Goal: Information Seeking & Learning: Understand process/instructions

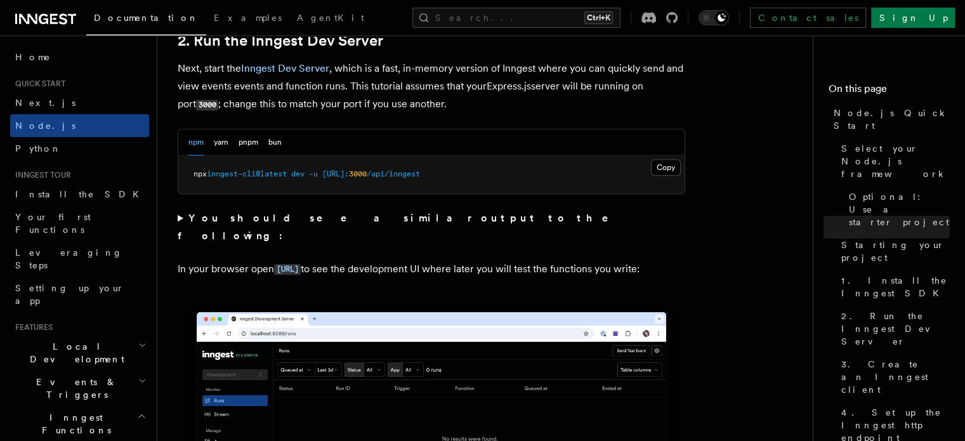
scroll to position [1017, 0]
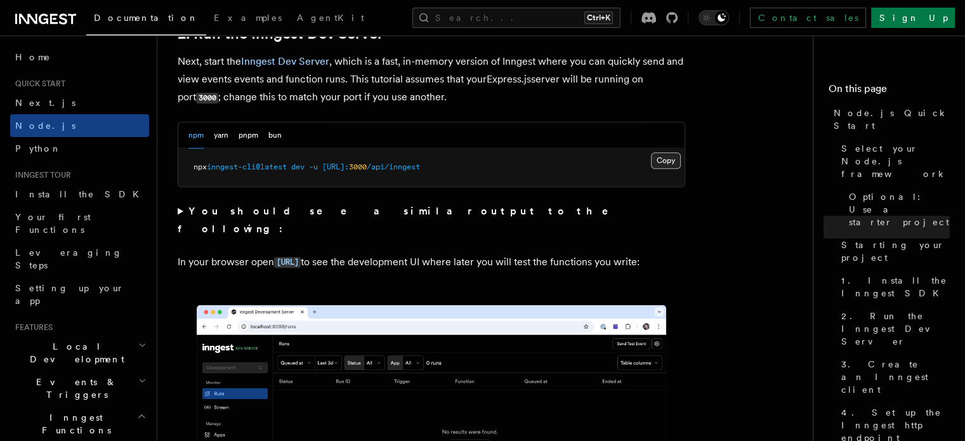
click at [661, 165] on button "Copy Copied" at bounding box center [666, 160] width 30 height 16
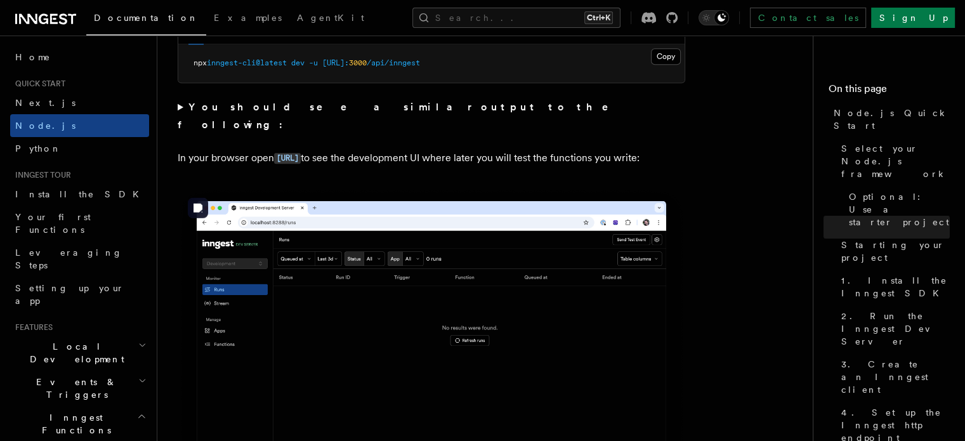
scroll to position [1120, 0]
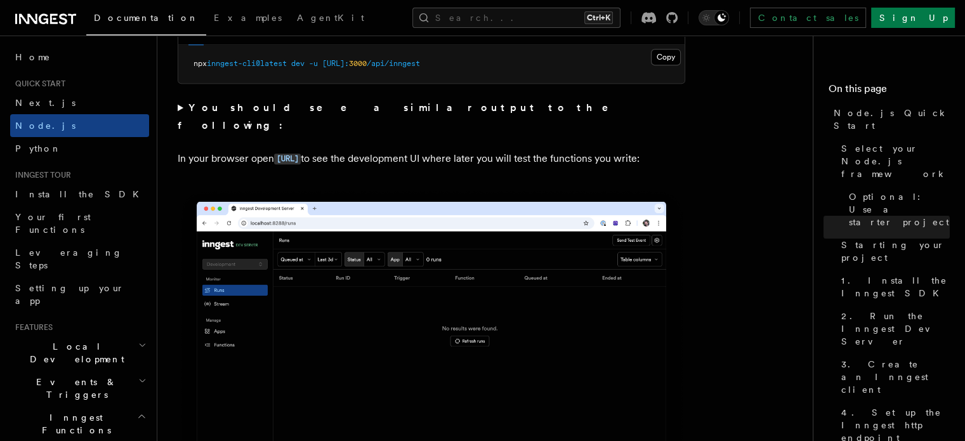
drag, startPoint x: 375, startPoint y: 140, endPoint x: 274, endPoint y: 146, distance: 101.7
click at [274, 150] on p "In your browser open [URL] to see the development UI where later you will test …" at bounding box center [431, 159] width 507 height 18
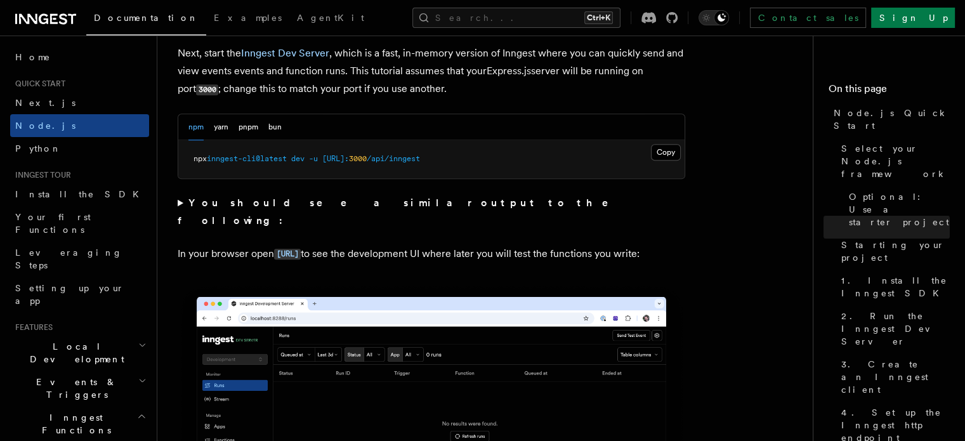
scroll to position [1025, 0]
click at [301, 249] on code "[URL]" at bounding box center [287, 254] width 27 height 11
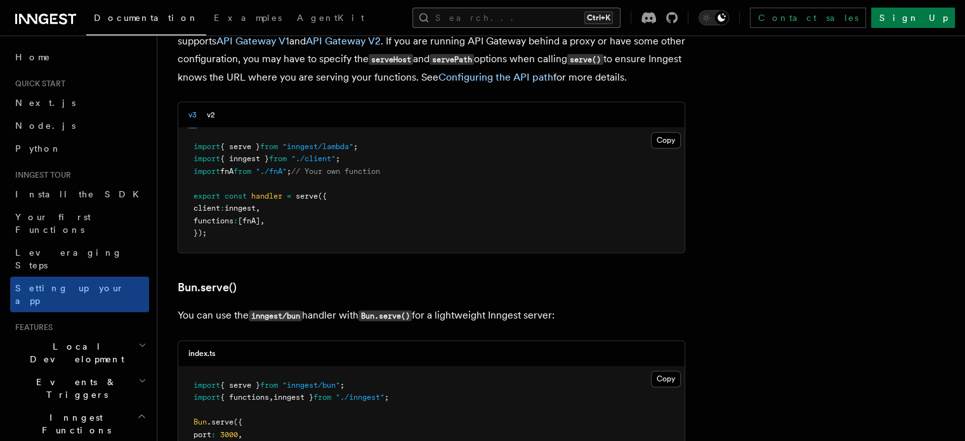
scroll to position [1474, 0]
click at [61, 122] on link "Node.js" at bounding box center [79, 125] width 139 height 23
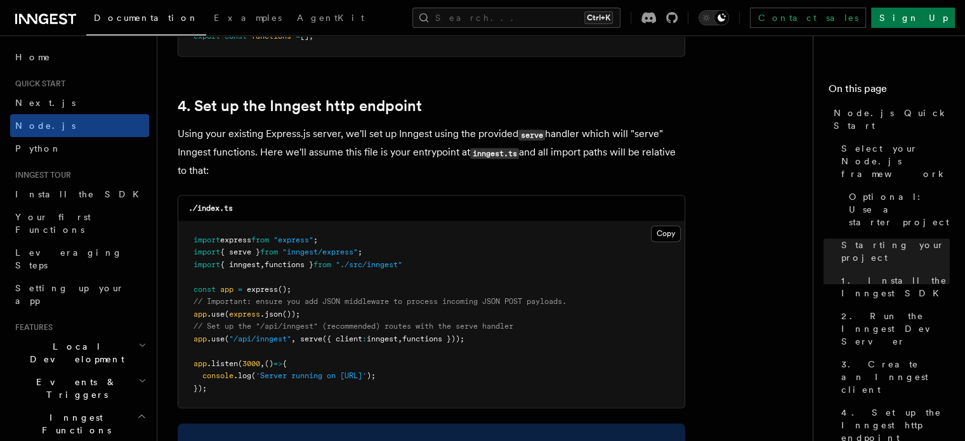
scroll to position [1884, 0]
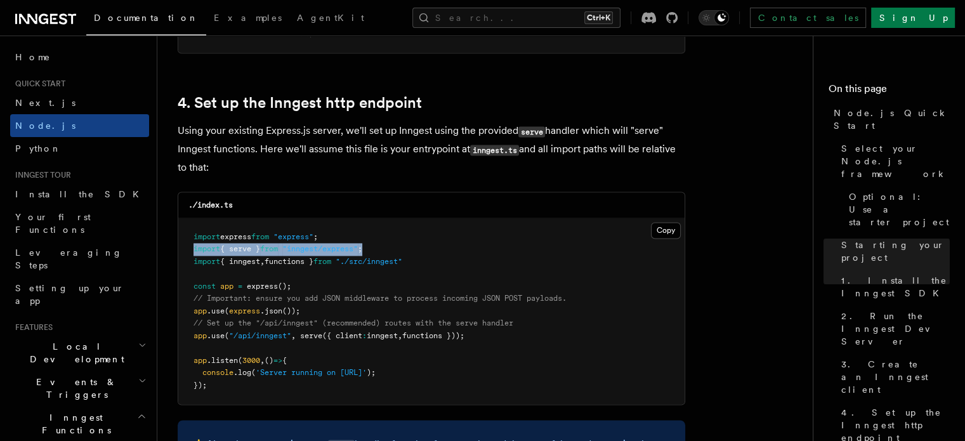
drag, startPoint x: 391, startPoint y: 250, endPoint x: 191, endPoint y: 253, distance: 200.4
click at [191, 253] on pre "import express from "express" ; import { serve } from "inngest/express" ; impor…" at bounding box center [431, 311] width 506 height 186
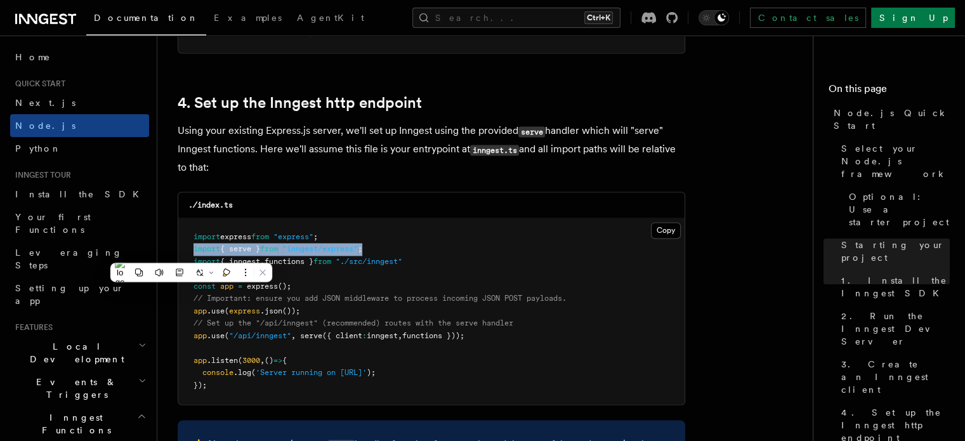
copy span "import { serve } from "inngest/express" ;"
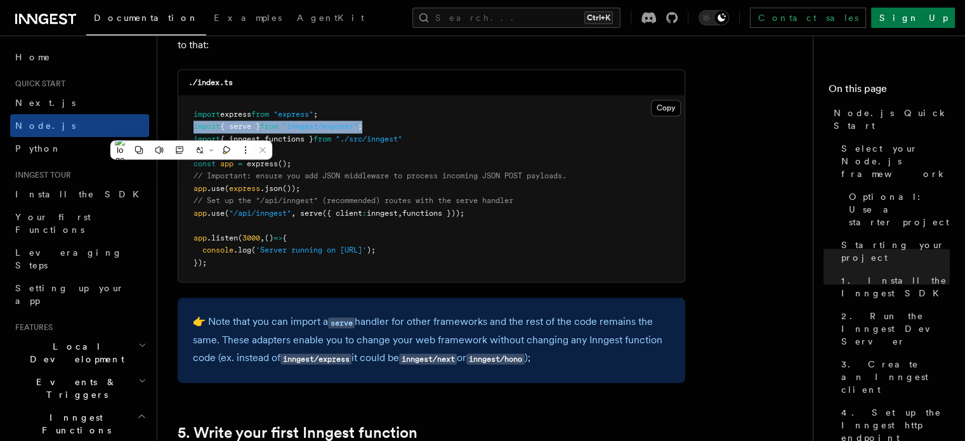
scroll to position [2008, 0]
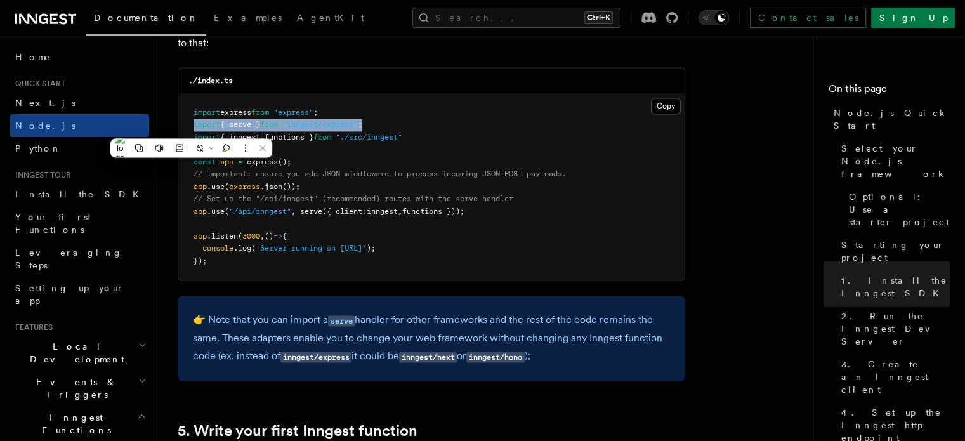
drag, startPoint x: 490, startPoint y: 210, endPoint x: 188, endPoint y: 214, distance: 301.2
click at [188, 214] on pre "import express from "express" ; import { serve } from "inngest/express" ; impor…" at bounding box center [431, 187] width 506 height 186
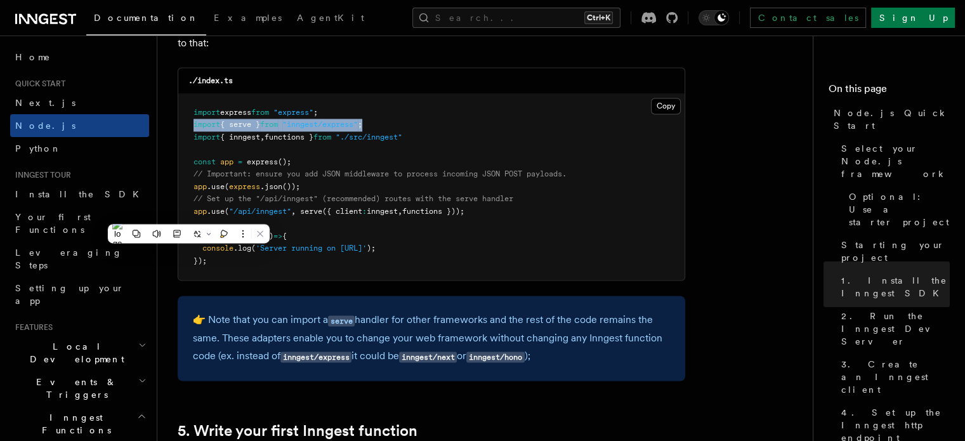
copy span "app .use ( "/api/inngest" , serve ({ client : inngest , functions }));"
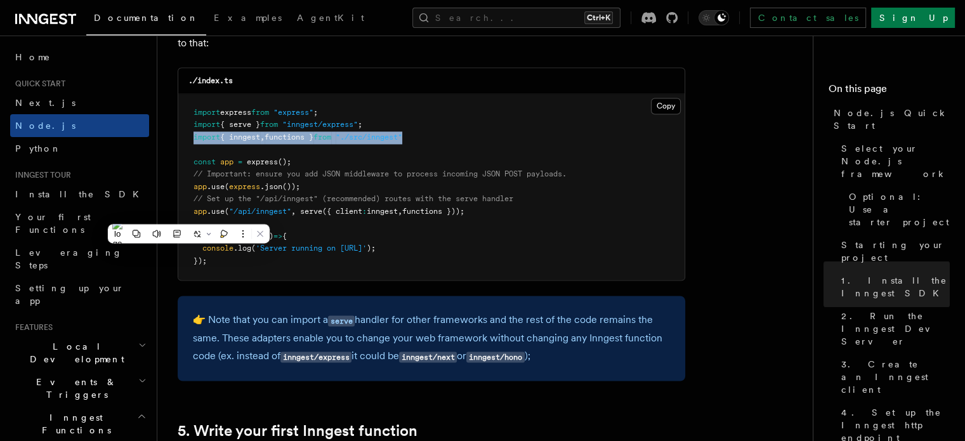
drag, startPoint x: 429, startPoint y: 136, endPoint x: 193, endPoint y: 140, distance: 235.9
click at [193, 140] on pre "import express from "express" ; import { serve } from "inngest/express" ; impor…" at bounding box center [431, 187] width 506 height 186
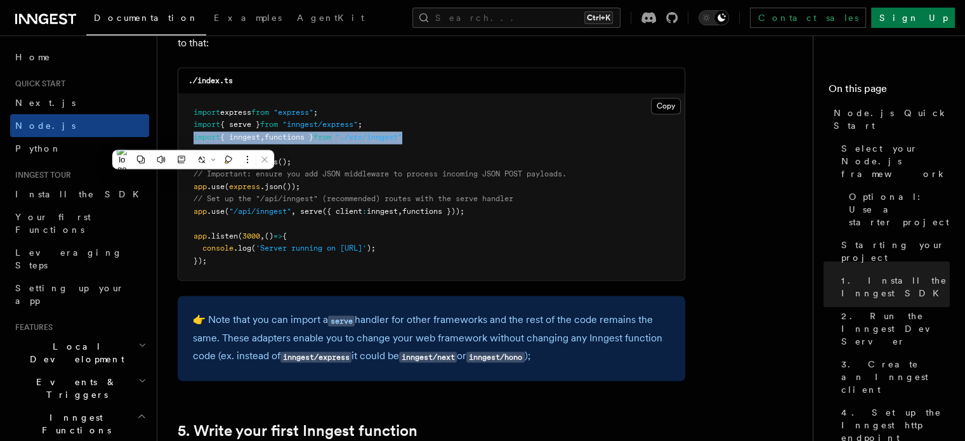
copy span "import { inngest , functions } from "./src/inngest""
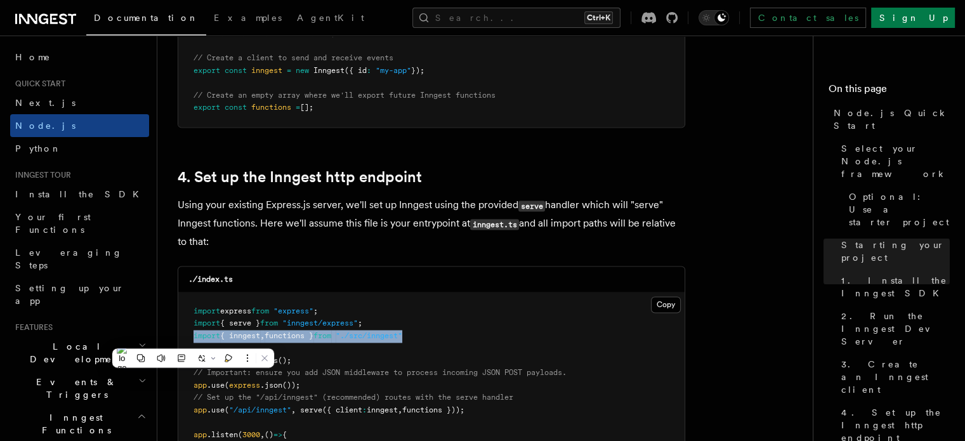
scroll to position [1811, 0]
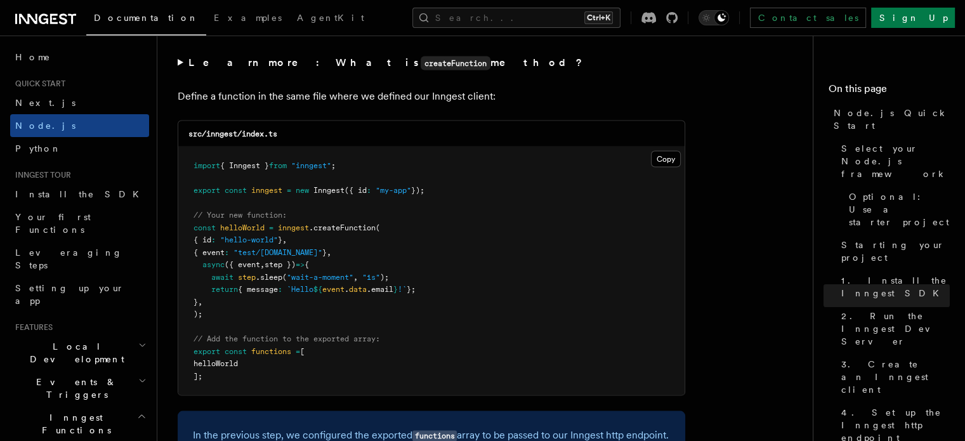
scroll to position [2490, 0]
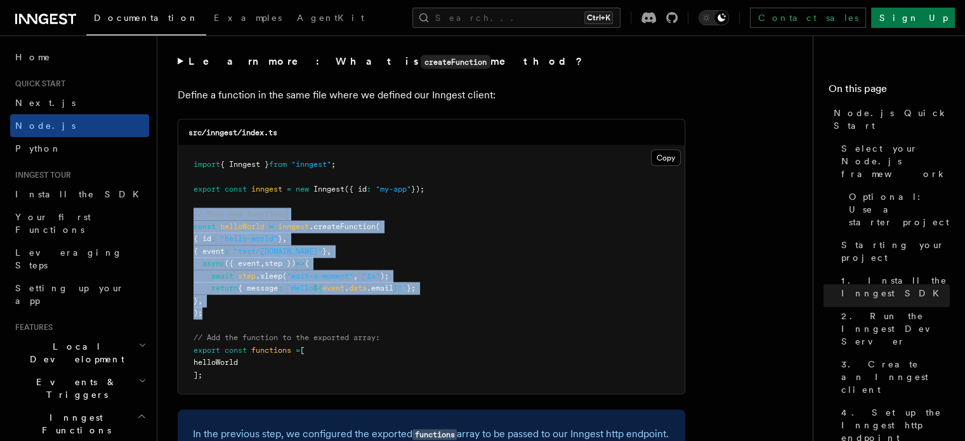
drag, startPoint x: 214, startPoint y: 313, endPoint x: 193, endPoint y: 221, distance: 94.3
click at [193, 221] on pre "import { Inngest } from "inngest" ; export const inngest = new Inngest ({ id : …" at bounding box center [431, 270] width 506 height 248
copy code "// Your new function: const helloWorld = inngest .createFunction ( { id : "hell…"
click at [408, 315] on pre "import { Inngest } from "inngest" ; export const inngest = new Inngest ({ id : …" at bounding box center [431, 270] width 506 height 248
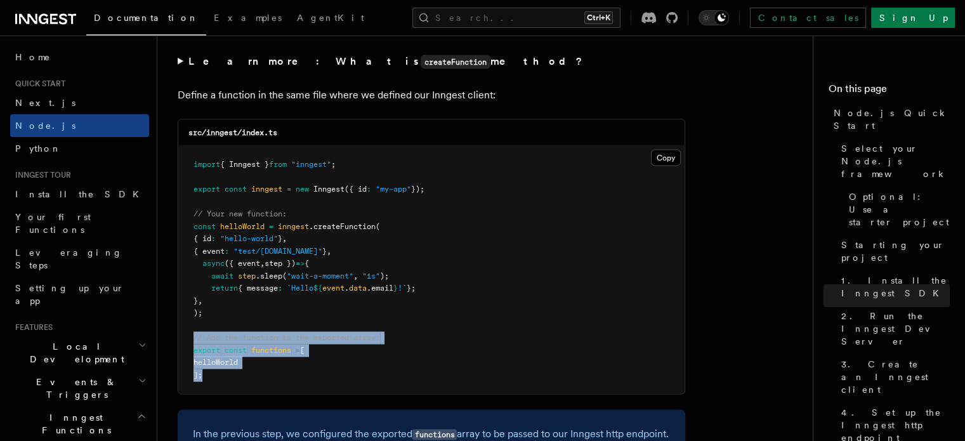
drag, startPoint x: 212, startPoint y: 379, endPoint x: 188, endPoint y: 339, distance: 46.7
click at [188, 339] on pre "import { Inngest } from "inngest" ; export const inngest = new Inngest ({ id : …" at bounding box center [431, 270] width 506 height 248
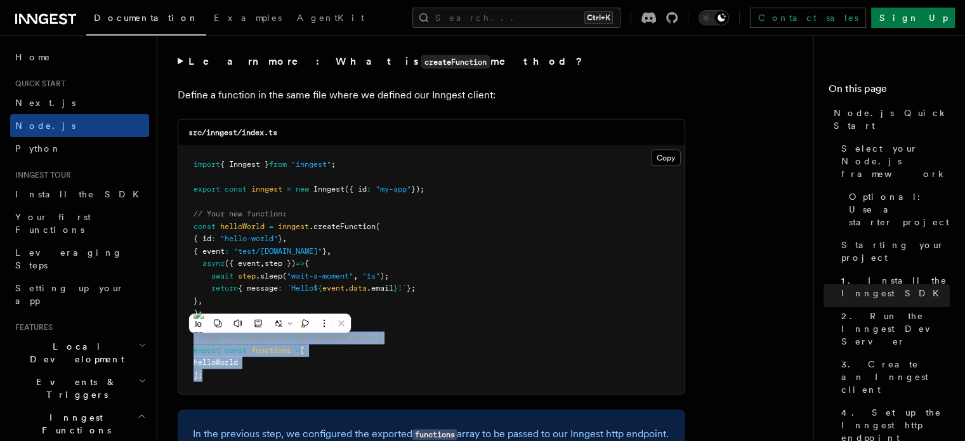
copy code "// Add the function to the exported array: export const functions = [ helloWorl…"
click at [477, 347] on pre "import { Inngest } from "inngest" ; export const inngest = new Inngest ({ id : …" at bounding box center [431, 270] width 506 height 248
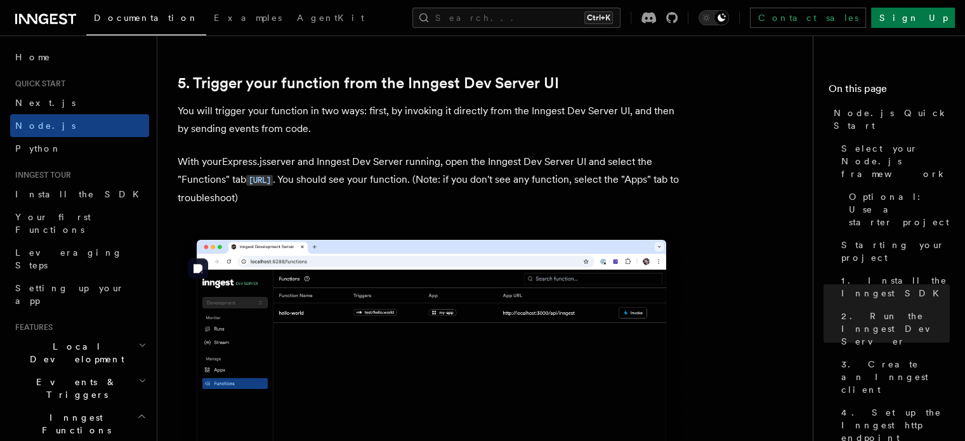
scroll to position [2966, 0]
